Goal: Navigation & Orientation: Find specific page/section

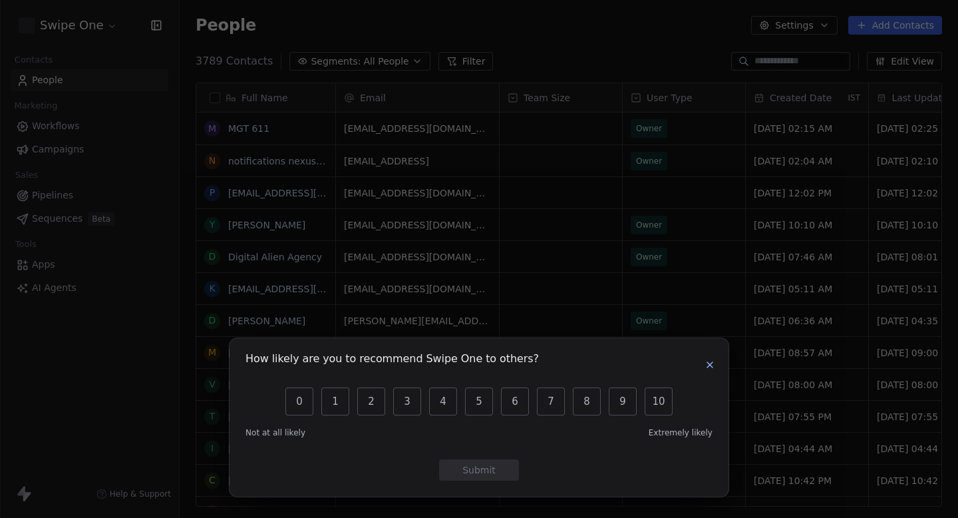
scroll to position [456, 779]
click at [709, 362] on icon "button" at bounding box center [710, 364] width 11 height 11
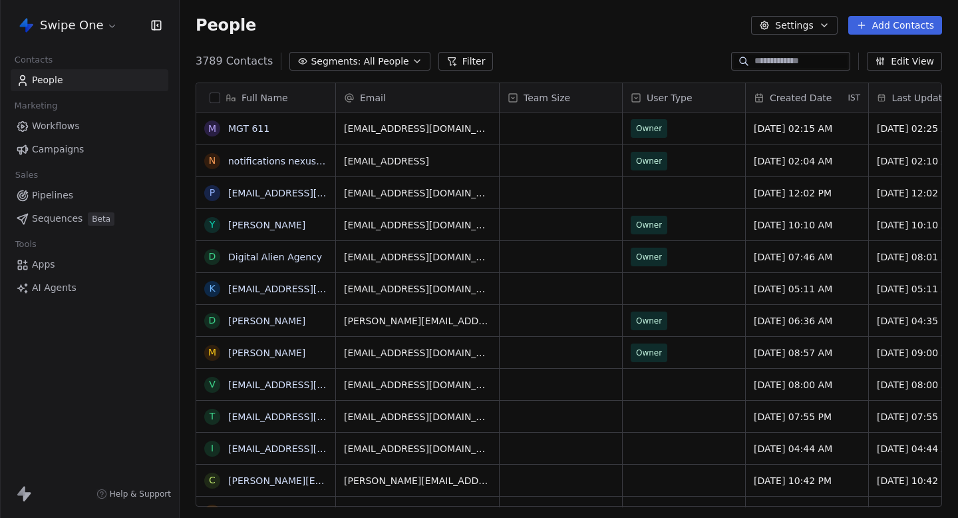
click at [112, 21] on html "Swipe One Contacts People Marketing Workflows Campaigns Sales Pipelines Sequenc…" at bounding box center [479, 259] width 958 height 518
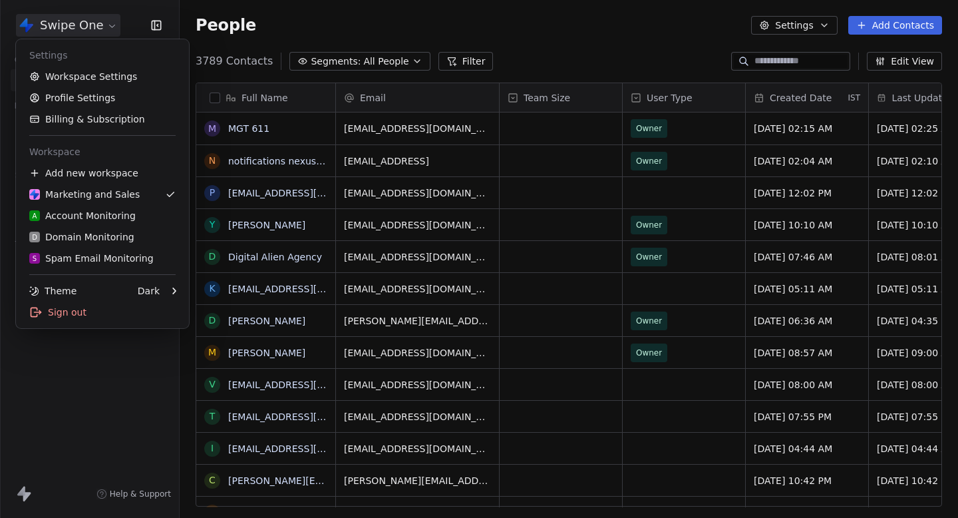
click at [70, 350] on html "Swipe One Contacts People Marketing Workflows Campaigns Sales Pipelines Sequenc…" at bounding box center [479, 259] width 958 height 518
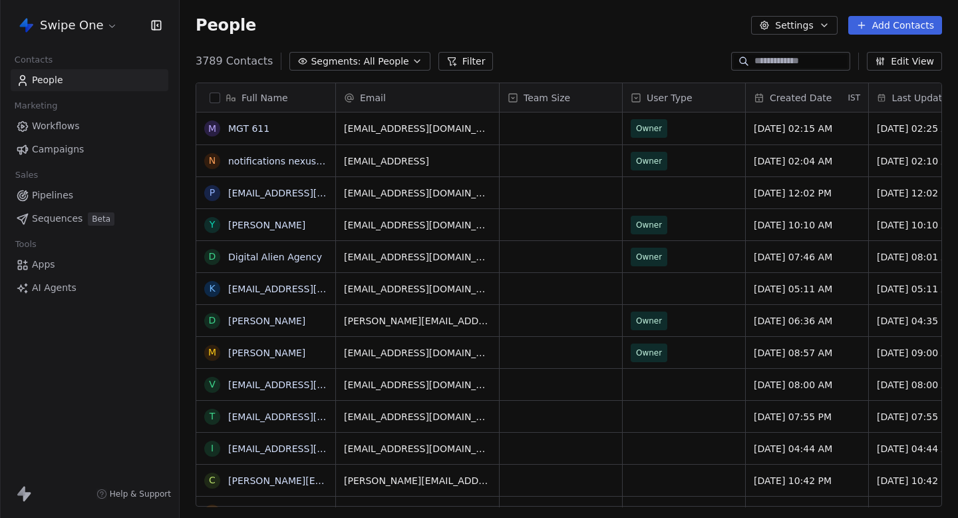
click at [63, 127] on span "Workflows" at bounding box center [56, 126] width 48 height 14
click at [91, 29] on html "Swipe One Contacts People Marketing Workflows Campaigns Sales Pipelines Sequenc…" at bounding box center [479, 259] width 958 height 518
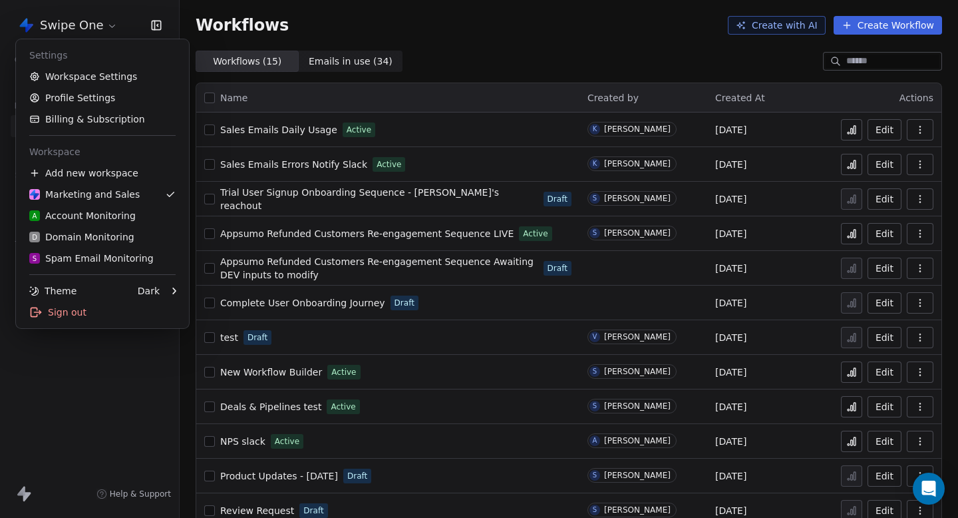
click at [91, 361] on html "Swipe One Contacts People Marketing Workflows Campaigns Sales Pipelines Sequenc…" at bounding box center [479, 259] width 958 height 518
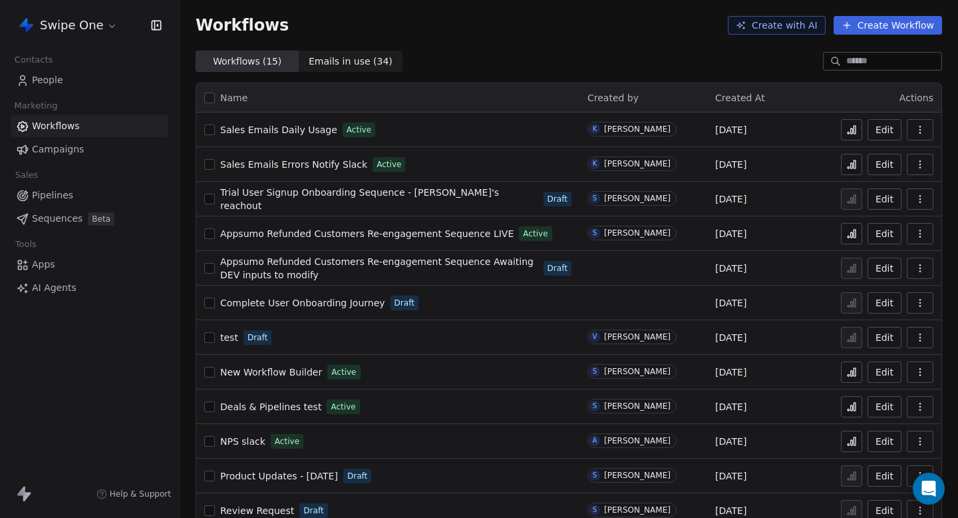
click at [77, 32] on html "Swipe One Contacts People Marketing Workflows Campaigns Sales Pipelines Sequenc…" at bounding box center [479, 259] width 958 height 518
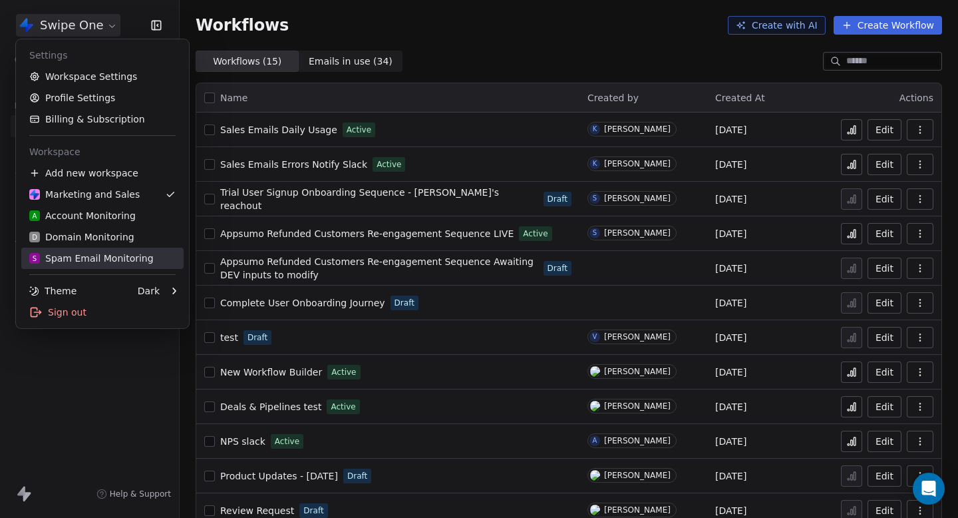
click at [116, 252] on div "S Spam Email Monitoring" at bounding box center [91, 258] width 124 height 13
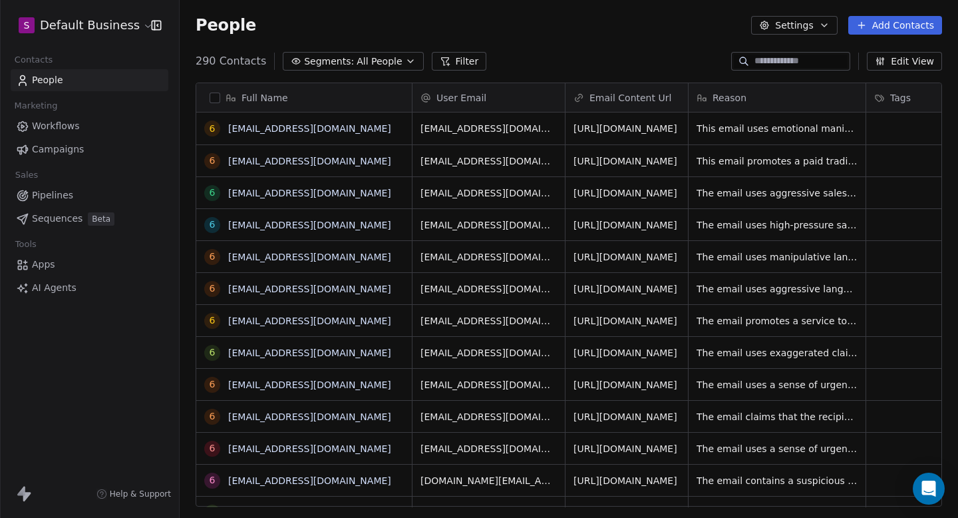
scroll to position [456, 779]
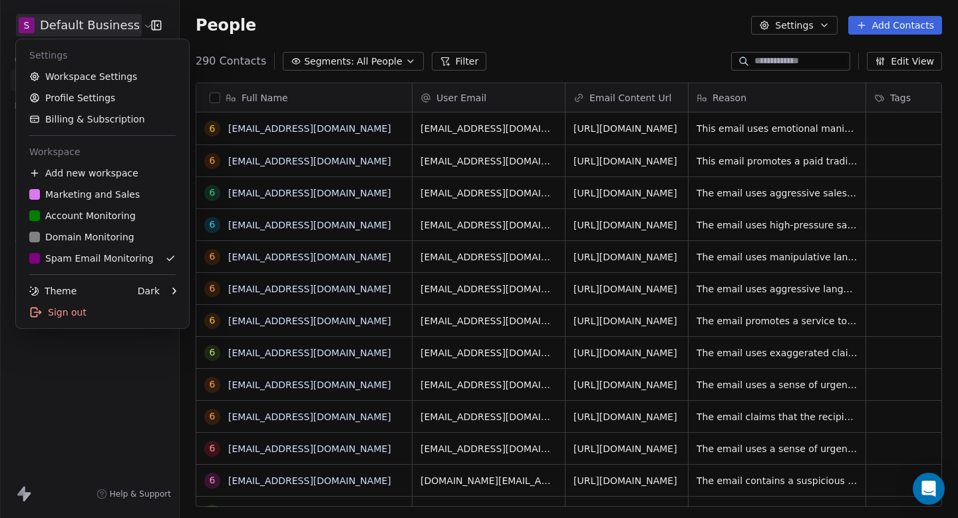
click at [98, 20] on html "S Default Business Contacts People Marketing Workflows Campaigns Sales Pipeline…" at bounding box center [479, 259] width 958 height 518
click at [100, 202] on link "Marketing and Sales" at bounding box center [102, 194] width 162 height 21
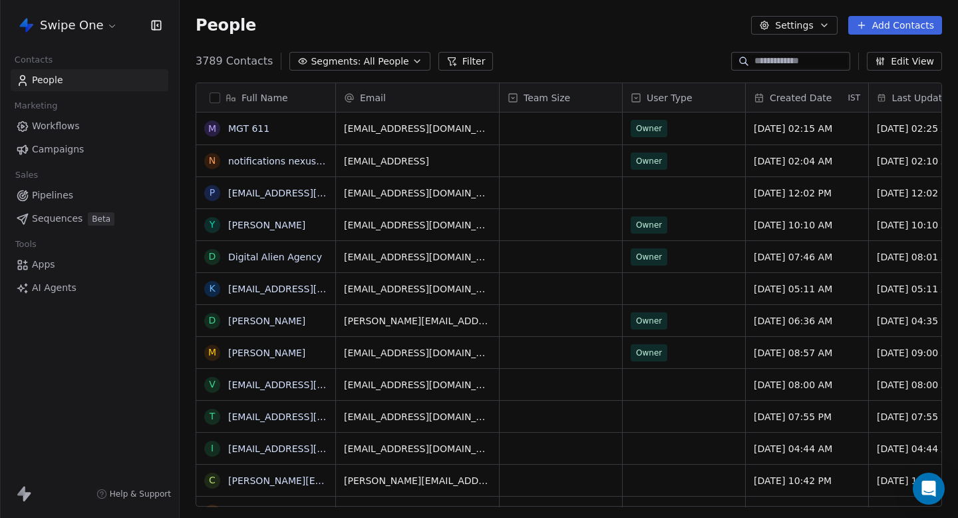
click at [106, 26] on html "Swipe One Contacts People Marketing Workflows Campaigns Sales Pipelines Sequenc…" at bounding box center [479, 259] width 958 height 518
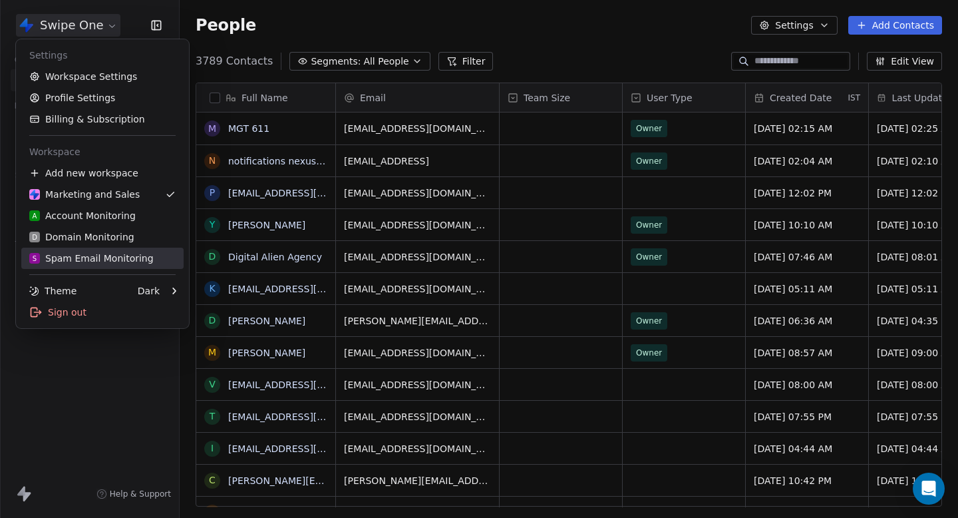
click at [93, 258] on div "S Spam Email Monitoring" at bounding box center [91, 258] width 124 height 13
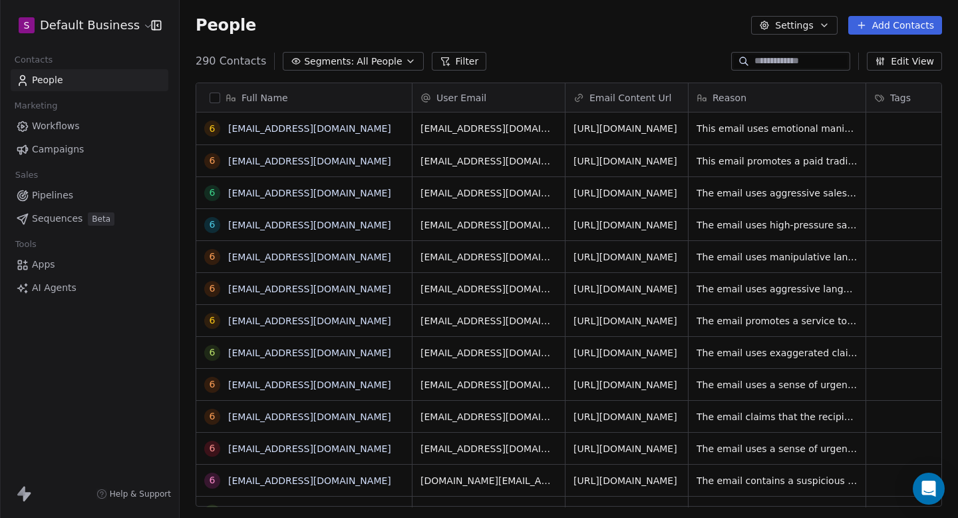
scroll to position [456, 779]
click at [24, 495] on icon at bounding box center [27, 496] width 8 height 9
click at [102, 29] on html "S Default Business Contacts People Marketing Workflows Campaigns Sales Pipeline…" at bounding box center [479, 259] width 958 height 518
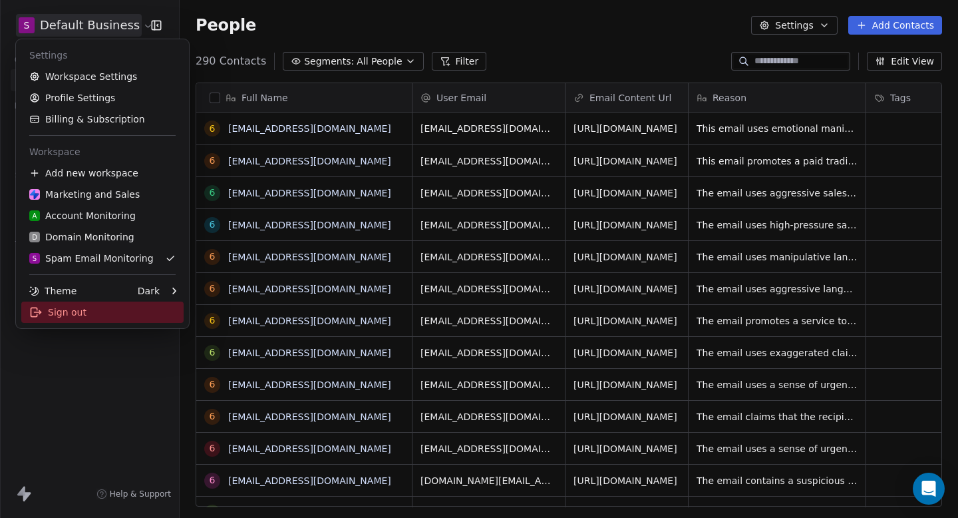
click at [96, 317] on div "Sign out" at bounding box center [102, 311] width 162 height 21
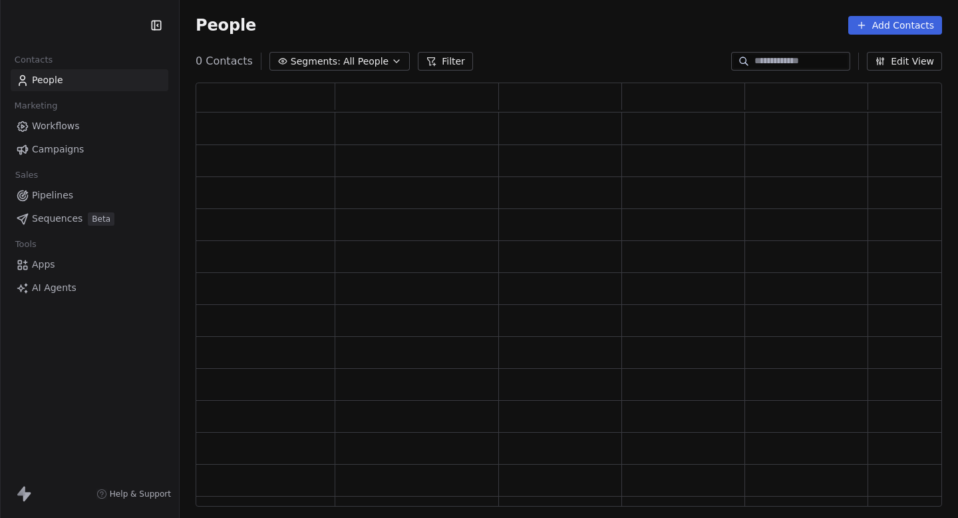
scroll to position [424, 747]
